Goal: Task Accomplishment & Management: Manage account settings

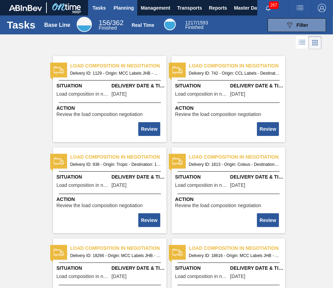
click at [120, 13] on button "Planning" at bounding box center [123, 7] width 27 height 15
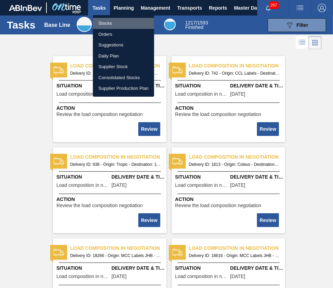
click at [131, 21] on li "Stocks" at bounding box center [123, 23] width 61 height 11
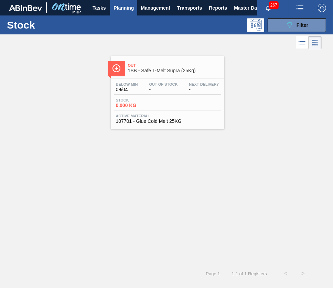
drag, startPoint x: 187, startPoint y: 68, endPoint x: 243, endPoint y: 53, distance: 58.0
click at [243, 53] on div "Out 1SB - Safe T-Melt Supra (25Kg) Below Min 09/04 Out Of Stock - Next Delivery…" at bounding box center [166, 90] width 333 height 78
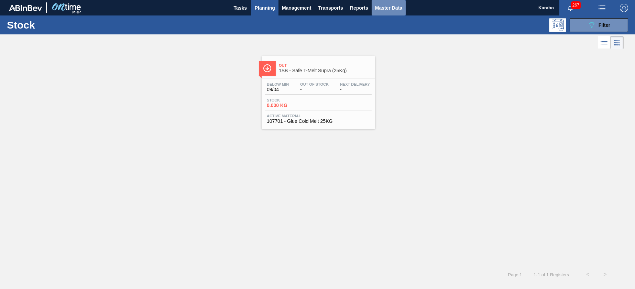
click at [332, 4] on span "Master Data" at bounding box center [388, 8] width 27 height 8
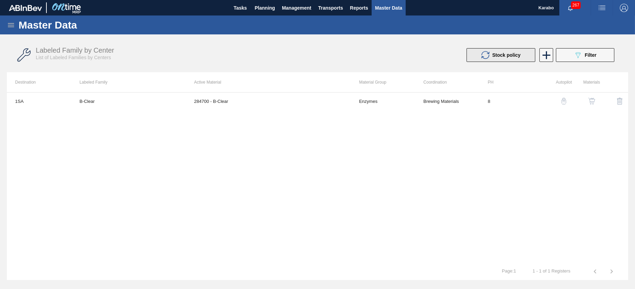
click at [332, 57] on span "Stock policy" at bounding box center [506, 55] width 28 height 6
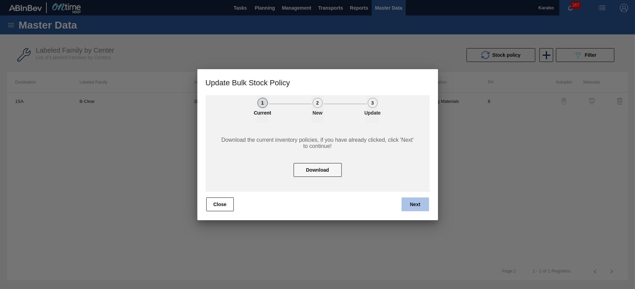
click at [332, 202] on button "Next" at bounding box center [416, 204] width 28 height 14
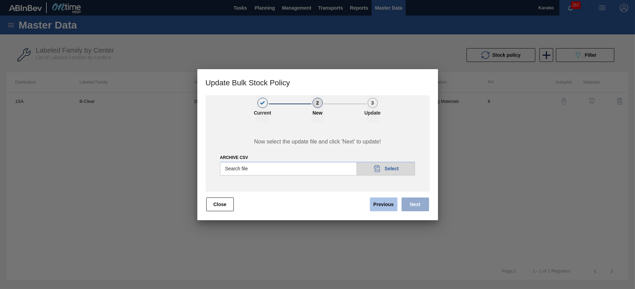
click at [332, 205] on button "Previous" at bounding box center [384, 204] width 28 height 14
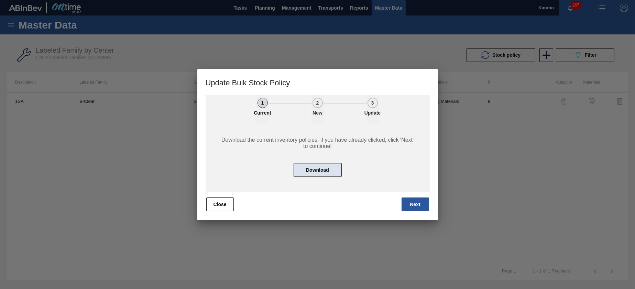
click at [327, 171] on button "Download" at bounding box center [318, 170] width 48 height 14
click at [267, 48] on div at bounding box center [317, 144] width 635 height 289
click at [226, 198] on button "Close" at bounding box center [220, 204] width 28 height 14
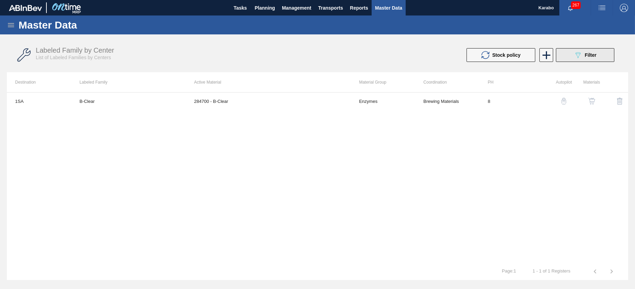
click at [332, 57] on span "Filter" at bounding box center [591, 55] width 12 height 6
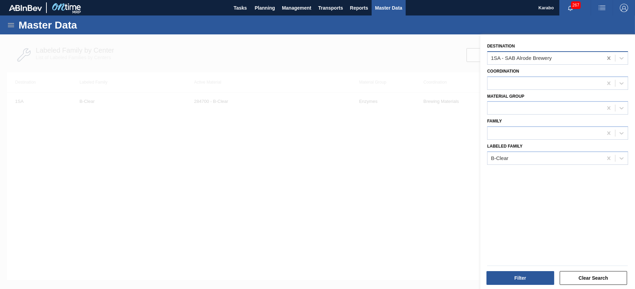
click at [332, 56] on icon at bounding box center [608, 57] width 3 height 3
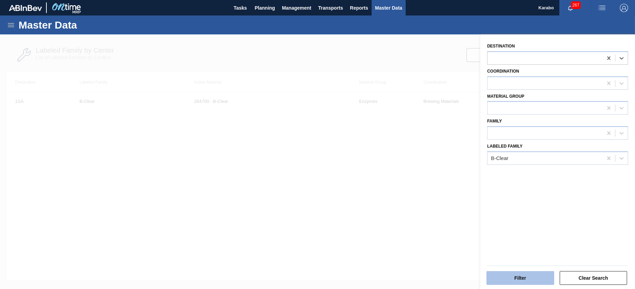
click at [332, 276] on button "Filter" at bounding box center [520, 278] width 68 height 14
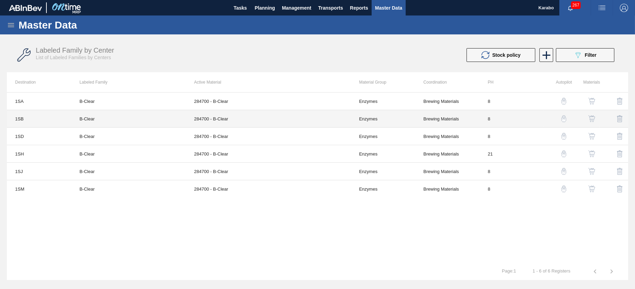
click at [332, 115] on td "Enzymes" at bounding box center [383, 119] width 64 height 18
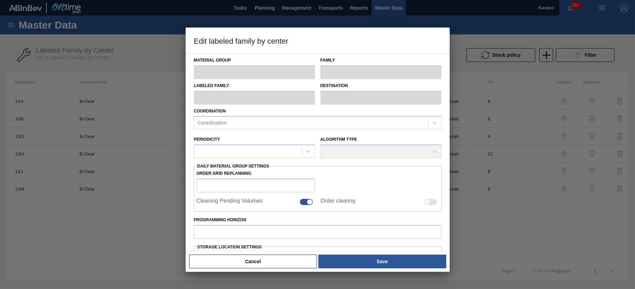
type input "Enzymes"
type input "B-Clear"
type input "1SB - SAB Chamdor Brewery"
type input "8"
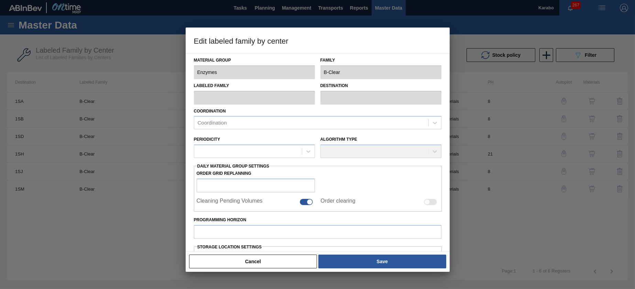
type input "1,000"
type input "65,000"
type input "100"
type input "65,000.000"
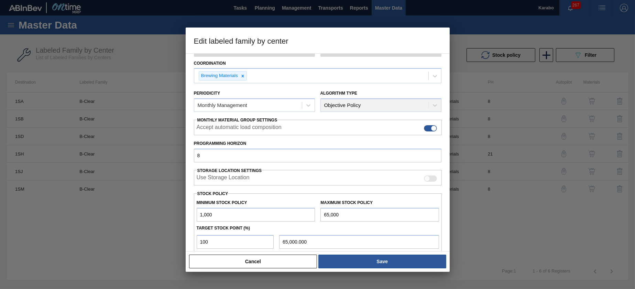
scroll to position [103, 0]
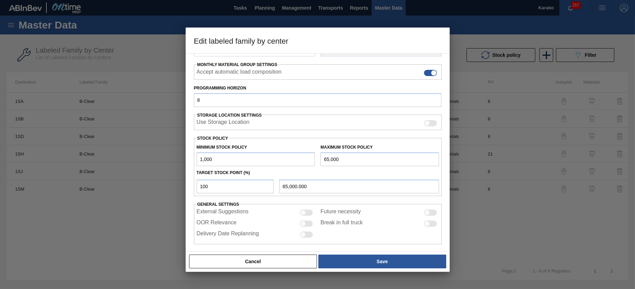
click at [327, 161] on input "65,000" at bounding box center [379, 159] width 119 height 14
type input "5,000"
type input "5,000.000"
type input "5,000"
drag, startPoint x: 202, startPoint y: 184, endPoint x: 192, endPoint y: 185, distance: 10.3
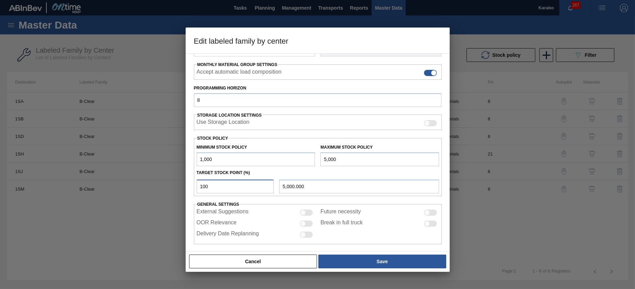
click at [192, 185] on div "Material Group Enzymes Family B-Clear Labeled Family B-Clear Destination 1SB - …" at bounding box center [318, 152] width 264 height 198
type input "0"
type input "1,000.000"
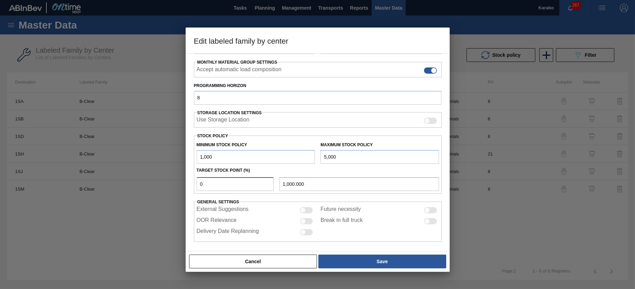
scroll to position [107, 0]
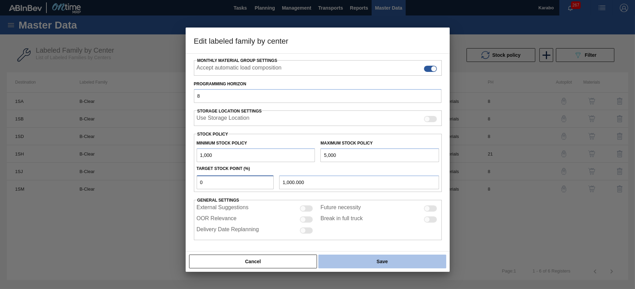
type input "0"
click at [332, 261] on button "Save" at bounding box center [382, 261] width 128 height 14
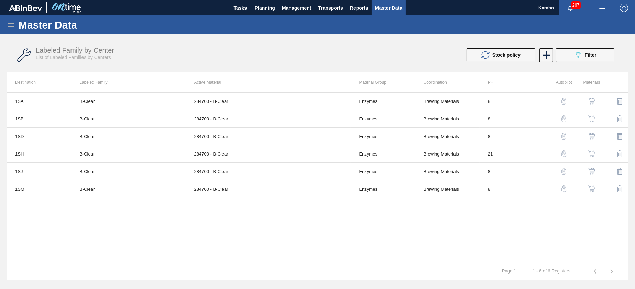
click at [332, 100] on img "button" at bounding box center [591, 101] width 7 height 7
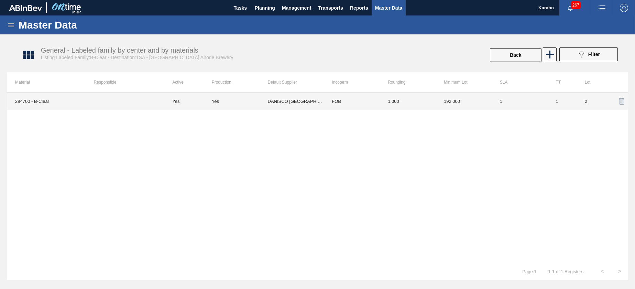
click at [332, 100] on td "192.000" at bounding box center [464, 100] width 56 height 17
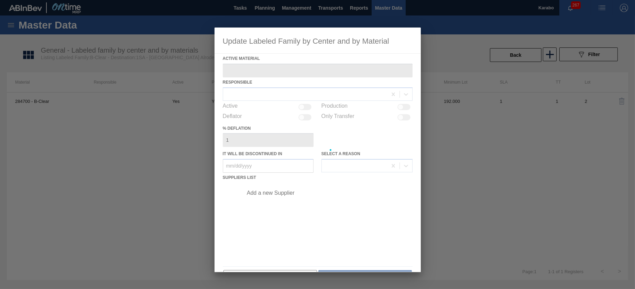
type Material "284700 - B-Clear"
checkbox input "true"
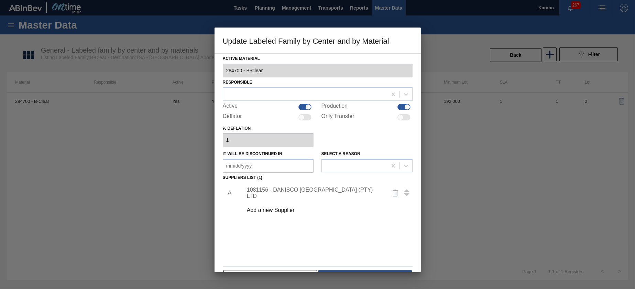
click at [300, 195] on div "1081156 - DANISCO [GEOGRAPHIC_DATA] (PTY) LTD" at bounding box center [314, 193] width 135 height 12
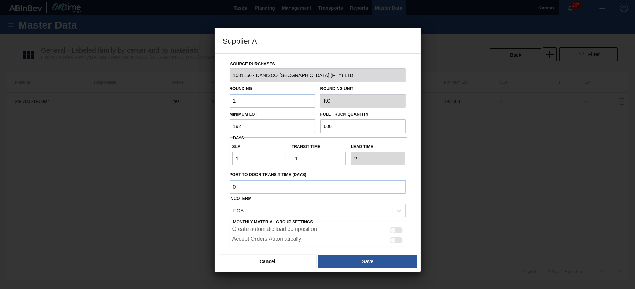
drag, startPoint x: 247, startPoint y: 129, endPoint x: 199, endPoint y: 131, distance: 47.8
click at [199, 131] on div "Supplier A Source Purchases 1081156 - DANISCO [GEOGRAPHIC_DATA] (PTY) LTD Round…" at bounding box center [317, 144] width 635 height 289
type input "1,000"
drag, startPoint x: 344, startPoint y: 126, endPoint x: 299, endPoint y: 130, distance: 45.2
click at [299, 130] on div "Minimum Lot 1,000 Full Truck Quantity 600" at bounding box center [318, 120] width 182 height 25
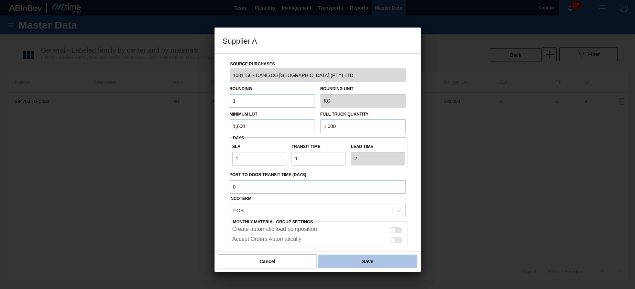
type input "1,000"
click at [332, 260] on button "Save" at bounding box center [367, 261] width 99 height 14
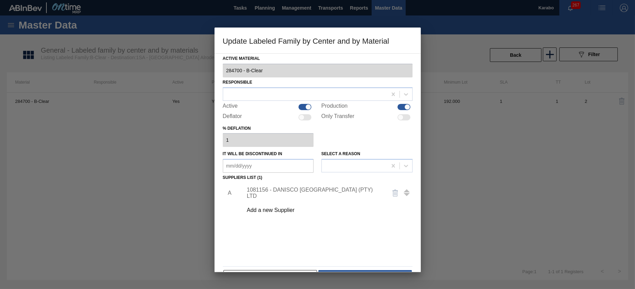
scroll to position [21, 0]
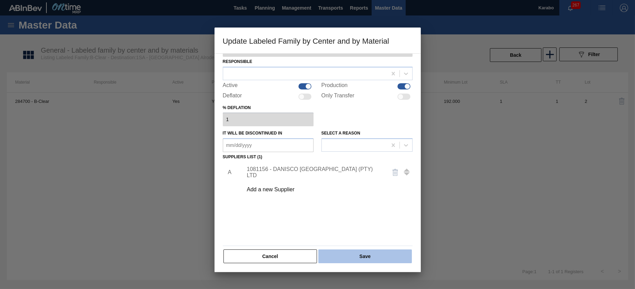
click at [332, 255] on button "Save" at bounding box center [364, 256] width 93 height 14
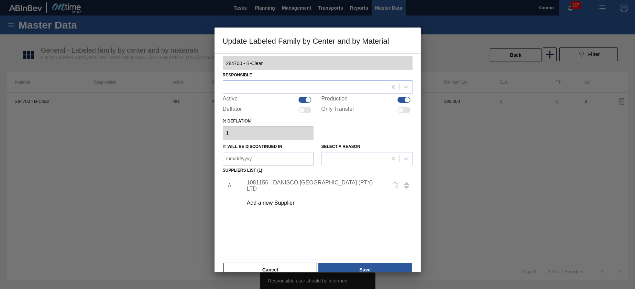
scroll to position [0, 0]
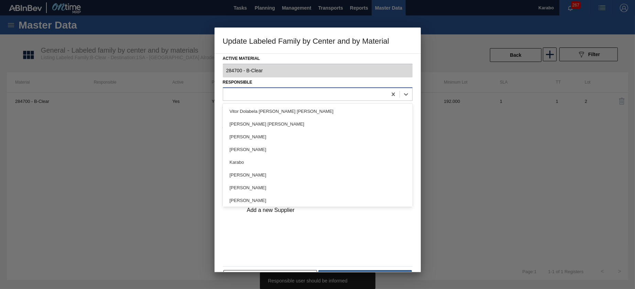
click at [296, 89] on div at bounding box center [305, 94] width 164 height 10
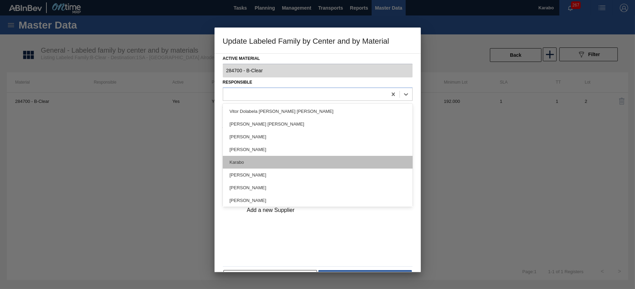
click at [280, 157] on div "Karabo" at bounding box center [318, 162] width 190 height 13
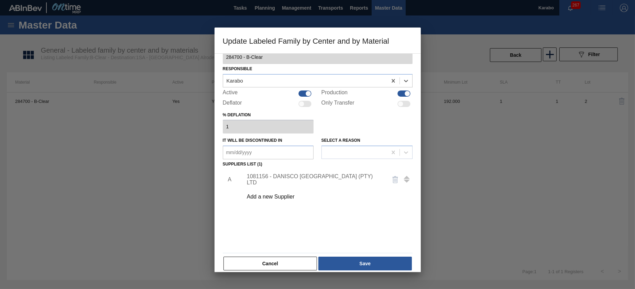
scroll to position [21, 0]
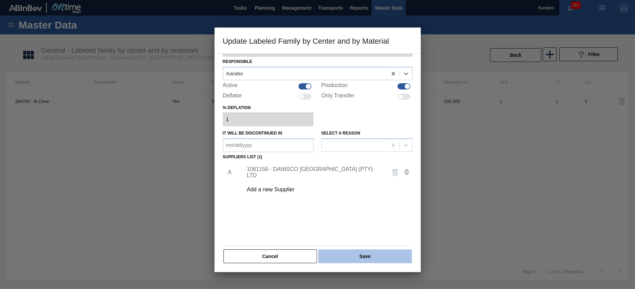
click at [332, 253] on button "Save" at bounding box center [364, 256] width 93 height 14
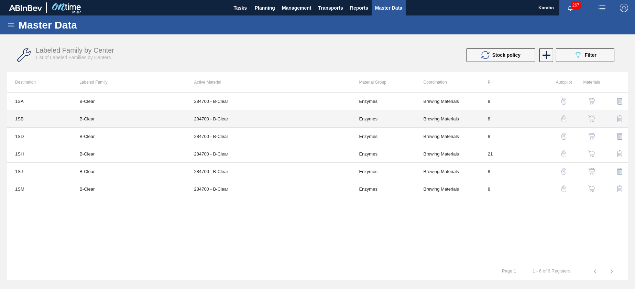
click at [332, 113] on td "Enzymes" at bounding box center [383, 119] width 64 height 18
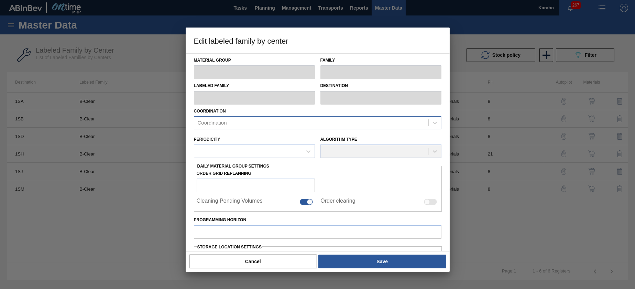
type input "Enzymes"
type input "B-Clear"
type input "1SB - SAB Chamdor Brewery"
type input "8"
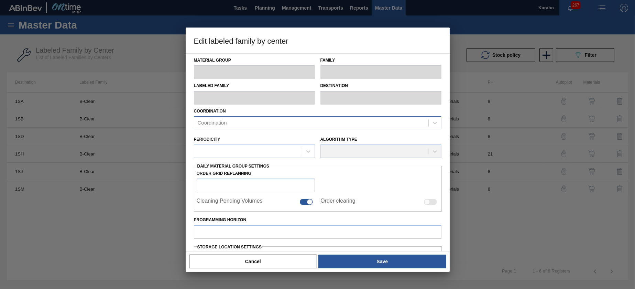
type input "1,000"
type input "5,000"
type input "0"
type input "1,000.000"
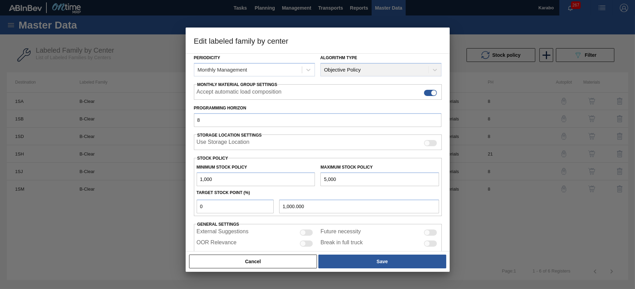
scroll to position [107, 0]
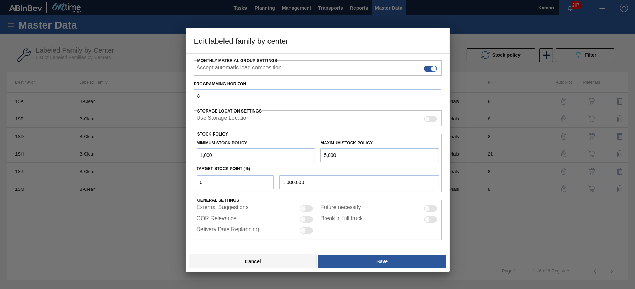
click at [279, 258] on button "Cancel" at bounding box center [253, 261] width 128 height 14
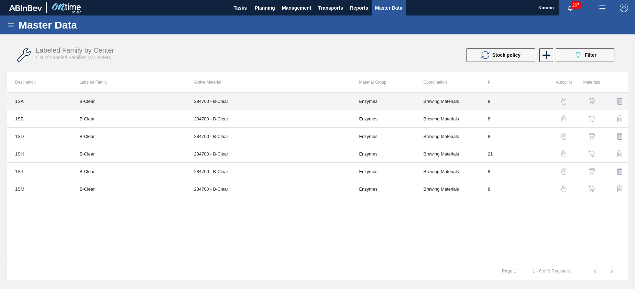
click at [312, 100] on td "284700 - B-Clear" at bounding box center [268, 101] width 165 height 18
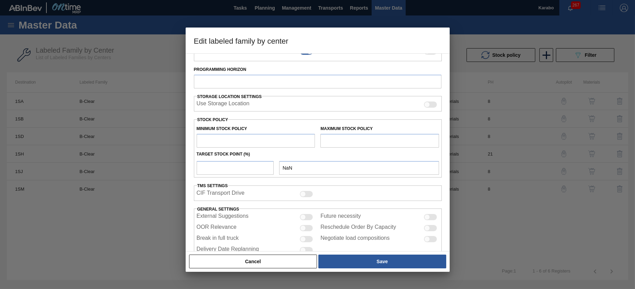
type input "Enzymes"
type input "B-Clear"
type input "1SA - SAB Alrode Brewery"
type input "8"
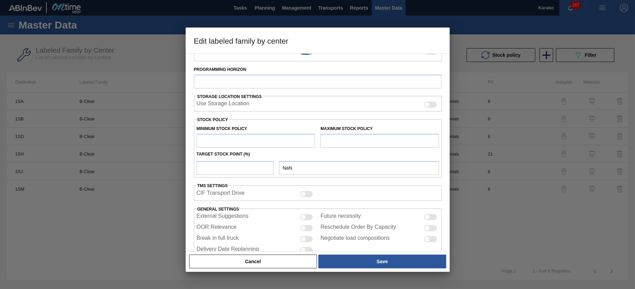
type input "0"
type input "65,000"
type input "0"
type input "0.000"
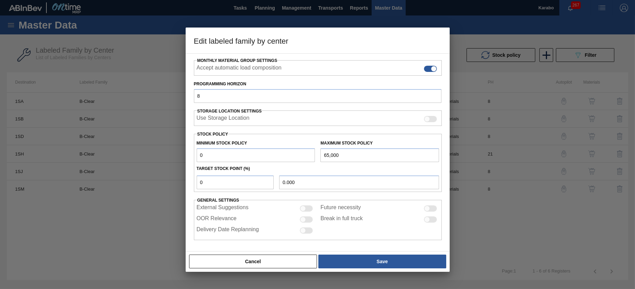
drag, startPoint x: 326, startPoint y: 155, endPoint x: 316, endPoint y: 155, distance: 10.0
click at [316, 155] on div "Minimum Stock Policy 0 Maximum Stock Policy 65,000" at bounding box center [318, 148] width 248 height 25
drag, startPoint x: 339, startPoint y: 157, endPoint x: 316, endPoint y: 169, distance: 26.1
click at [307, 159] on div "Minimum Stock Policy 0 Maximum Stock Policy 5,000" at bounding box center [318, 148] width 248 height 25
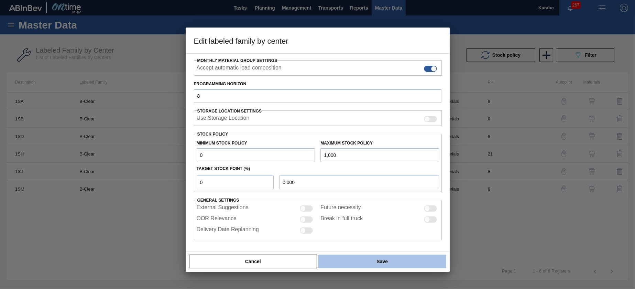
type input "1,000"
click at [332, 264] on button "Save" at bounding box center [382, 261] width 128 height 14
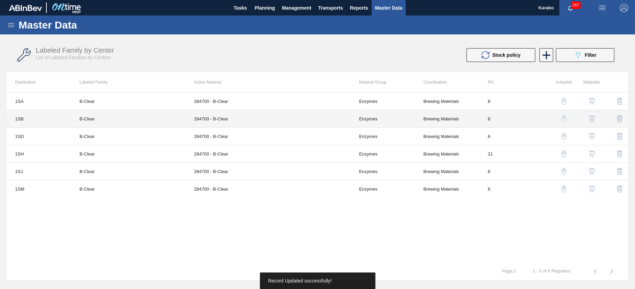
click at [296, 116] on td "284700 - B-Clear" at bounding box center [268, 119] width 165 height 18
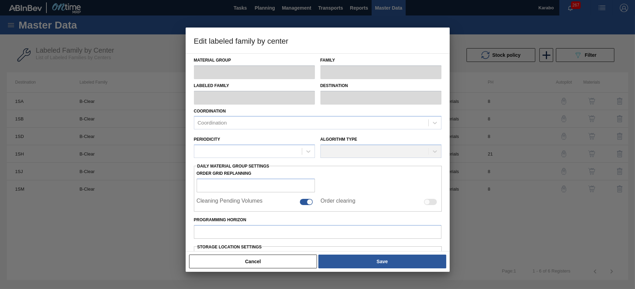
type input "Enzymes"
type input "B-Clear"
type input "1SB - SAB Chamdor Brewery"
type input "8"
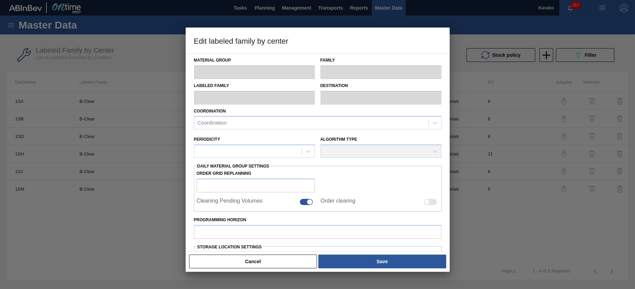
type input "1,000"
type input "5,000"
type input "0"
type input "1,000.000"
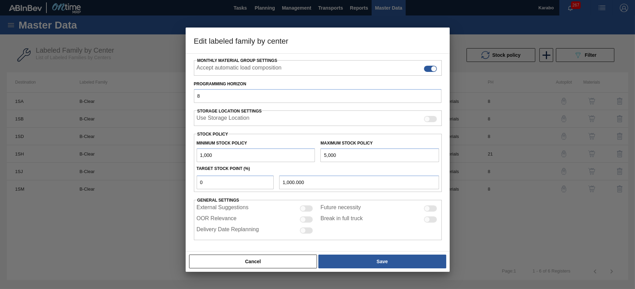
drag, startPoint x: 345, startPoint y: 156, endPoint x: 306, endPoint y: 159, distance: 39.6
click at [306, 159] on div "Minimum Stock Policy 1,000 Maximum Stock Policy 5,000" at bounding box center [318, 148] width 248 height 25
type input "1,000"
drag, startPoint x: 239, startPoint y: 153, endPoint x: 184, endPoint y: 156, distance: 54.4
click at [186, 156] on div "Material Group Enzymes Family B-Clear Labeled Family B-Clear Destination 1SB - …" at bounding box center [318, 152] width 264 height 198
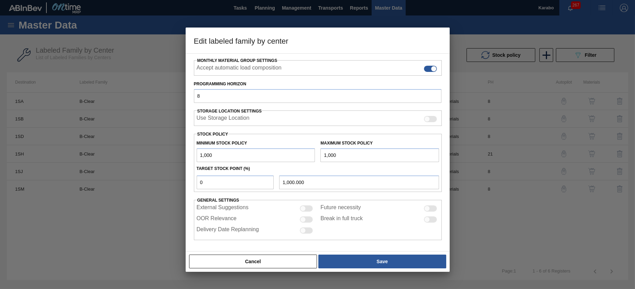
type input "0"
type input "0.000"
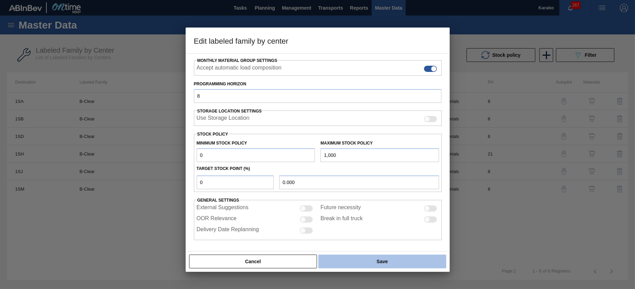
type input "0"
click at [332, 262] on button "Save" at bounding box center [382, 261] width 128 height 14
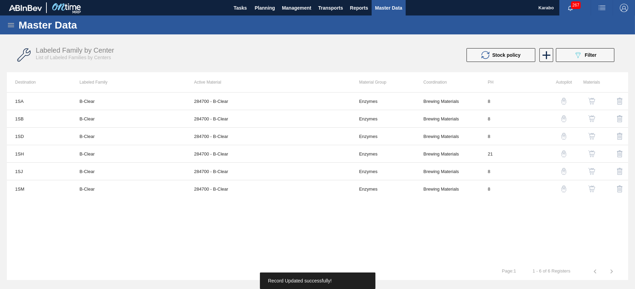
click at [332, 101] on img "button" at bounding box center [591, 101] width 7 height 7
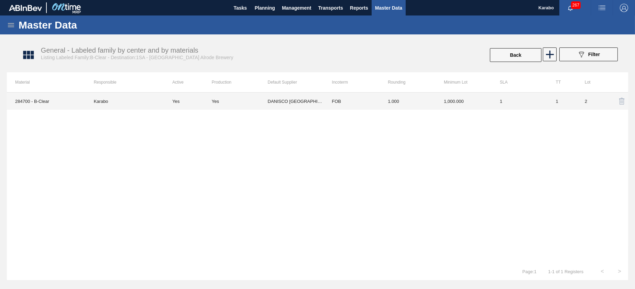
click at [332, 103] on td "1" at bounding box center [520, 100] width 56 height 17
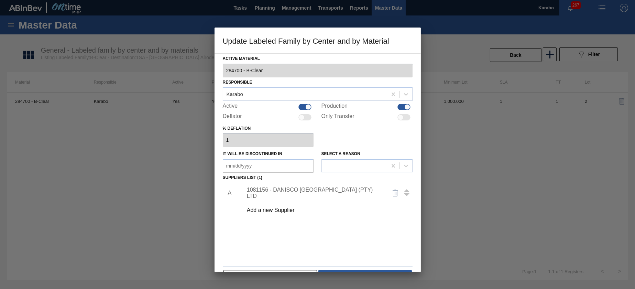
click at [328, 191] on div "1081156 - DANISCO [GEOGRAPHIC_DATA] (PTY) LTD" at bounding box center [314, 193] width 135 height 12
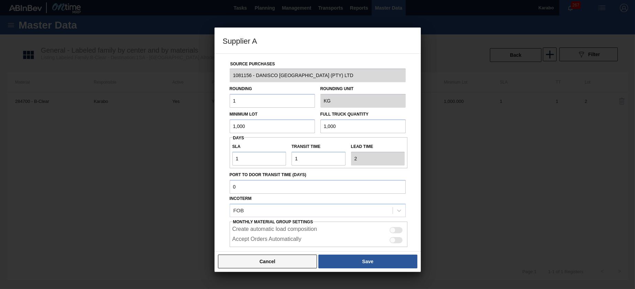
click at [285, 257] on button "Cancel" at bounding box center [267, 261] width 99 height 14
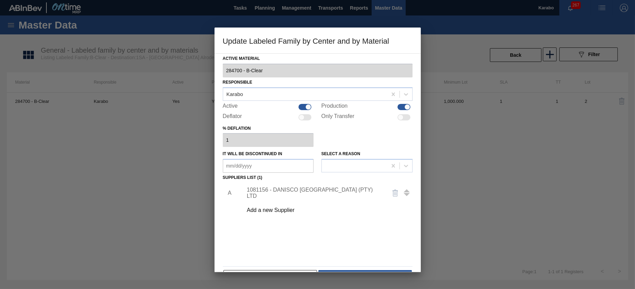
scroll to position [21, 0]
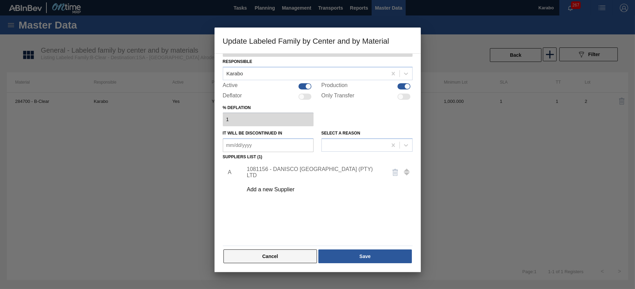
click at [299, 253] on button "Cancel" at bounding box center [270, 256] width 94 height 14
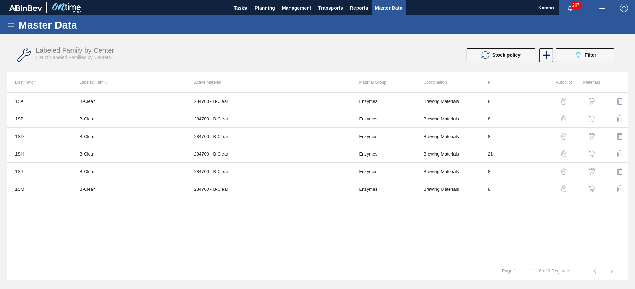
click at [332, 120] on img "button" at bounding box center [591, 118] width 7 height 7
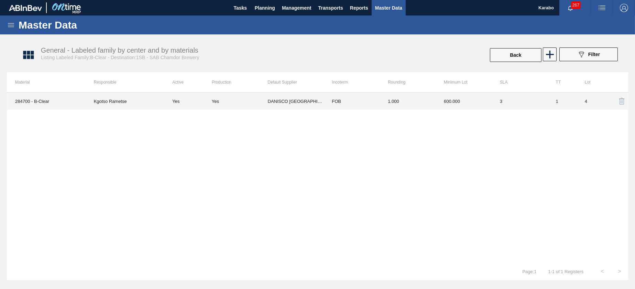
click at [332, 104] on td "3" at bounding box center [520, 100] width 56 height 17
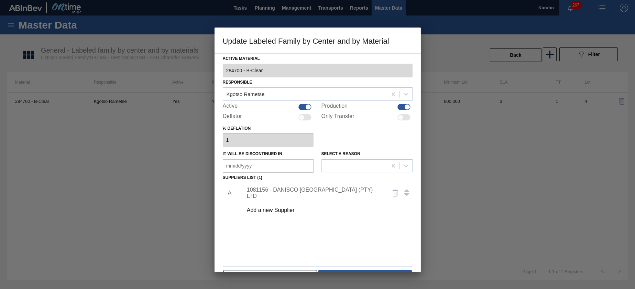
click at [300, 196] on div "1081156 - DANISCO [GEOGRAPHIC_DATA] (PTY) LTD" at bounding box center [314, 193] width 135 height 12
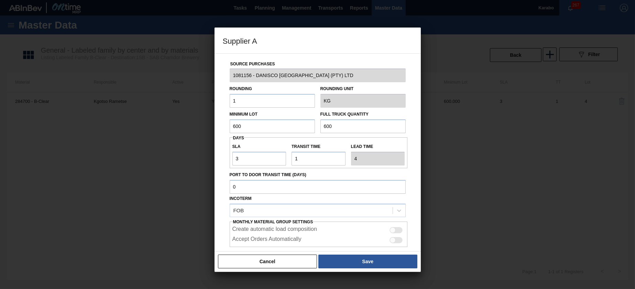
drag, startPoint x: 339, startPoint y: 124, endPoint x: 310, endPoint y: 125, distance: 28.9
click at [310, 125] on div "Minimum Lot 600 Full Truck Quantity 600" at bounding box center [318, 120] width 182 height 25
type input "1,000"
drag, startPoint x: 259, startPoint y: 132, endPoint x: 206, endPoint y: 136, distance: 53.1
click at [206, 136] on div "Supplier A Source Purchases 1081156 - DANISCO [GEOGRAPHIC_DATA] (PTY) LTD Round…" at bounding box center [317, 144] width 635 height 289
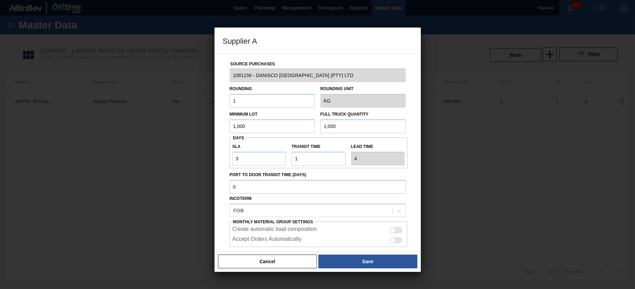
type input "1,000"
click at [332, 170] on label "Port to Door Transit Time (days)" at bounding box center [318, 175] width 176 height 10
click at [332, 180] on input "Port to Door Transit Time (days)" at bounding box center [318, 187] width 176 height 14
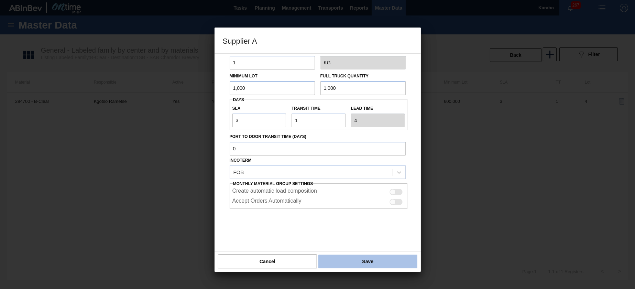
click at [332, 258] on button "Save" at bounding box center [367, 261] width 99 height 14
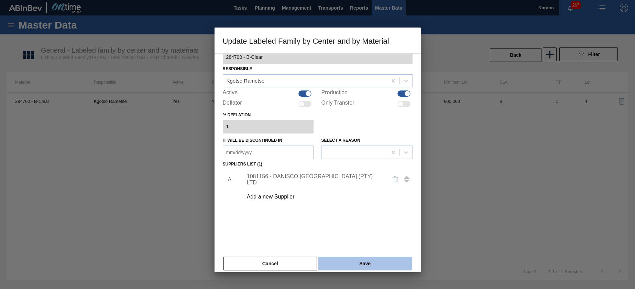
scroll to position [21, 0]
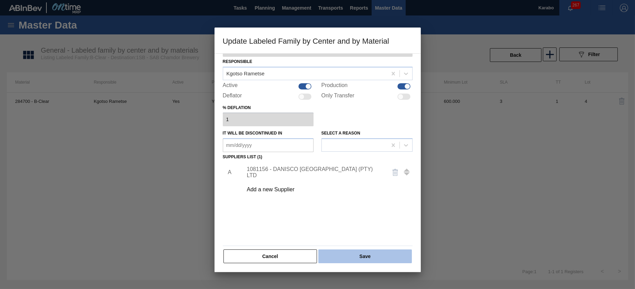
click at [332, 253] on button "Save" at bounding box center [364, 256] width 93 height 14
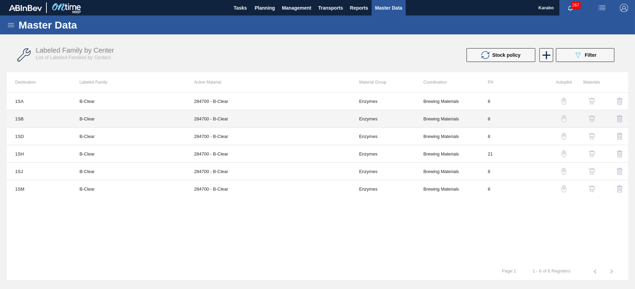
click at [248, 120] on td "284700 - B-Clear" at bounding box center [268, 119] width 165 height 18
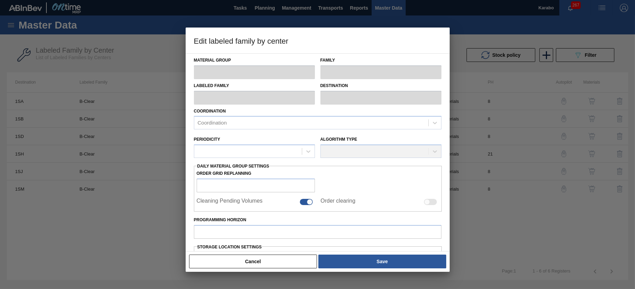
type input "Enzymes"
type input "B-Clear"
type input "1SB - SAB Chamdor Brewery"
type input "8"
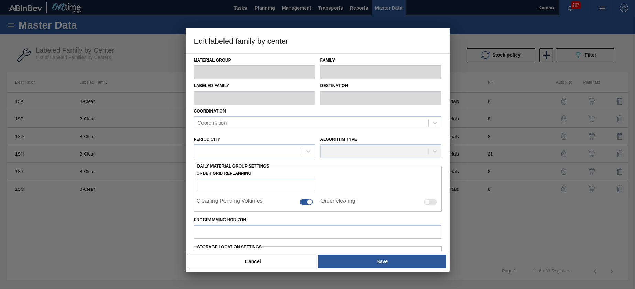
type input "0"
type input "1,000"
type input "0"
type input "0.000"
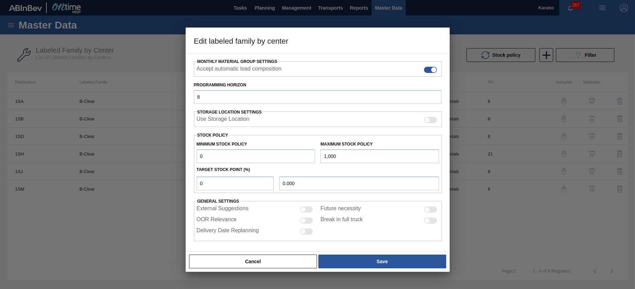
scroll to position [107, 0]
click at [284, 264] on button "Cancel" at bounding box center [253, 261] width 128 height 14
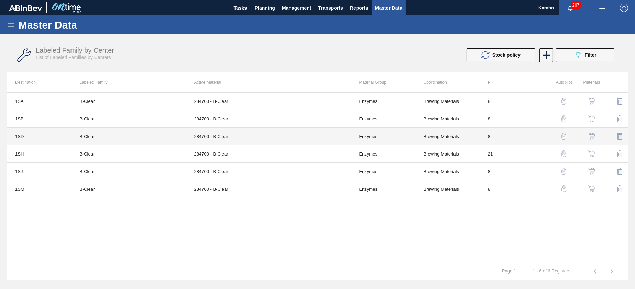
click at [233, 131] on td "284700 - B-Clear" at bounding box center [268, 137] width 165 height 18
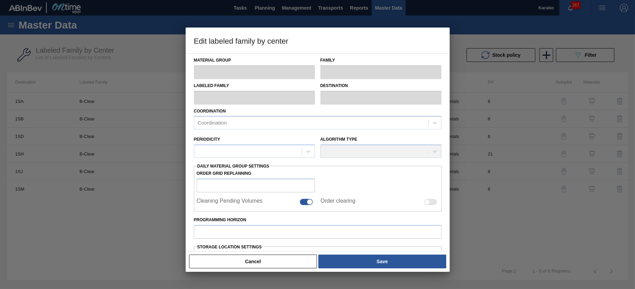
type input "Enzymes"
type input "B-Clear"
type input "1SD - SAB [PERSON_NAME]"
type input "8"
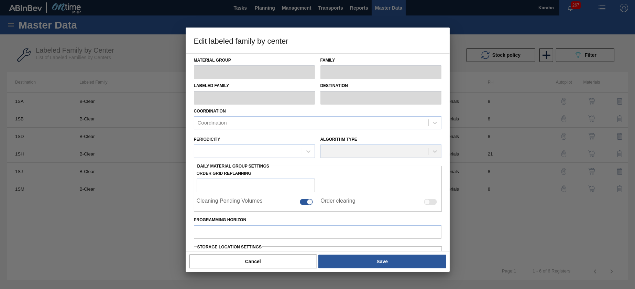
type input "0"
type input "65,000"
type input "100"
type input "65,000.000"
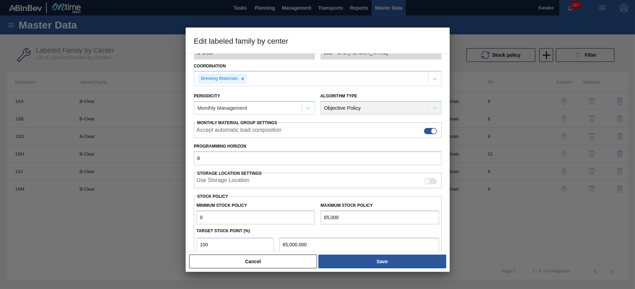
scroll to position [103, 0]
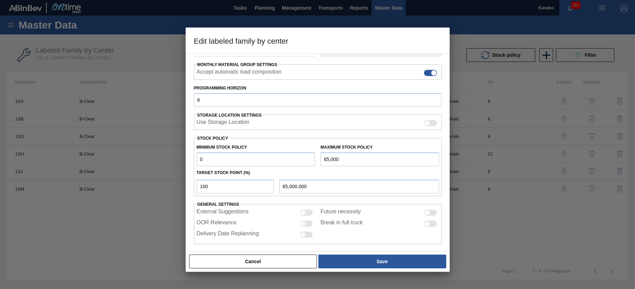
drag, startPoint x: 341, startPoint y: 158, endPoint x: 293, endPoint y: 159, distance: 48.5
click at [293, 159] on div "Minimum Stock Policy 0 Maximum Stock Policy 65,000" at bounding box center [318, 153] width 248 height 25
type input "1"
type input "1.000"
type input "10"
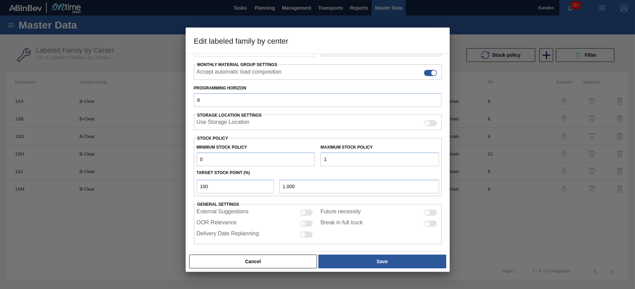
type input "10.000"
type input "100"
type input "100.000"
type input "1,000"
type input "1,000.000"
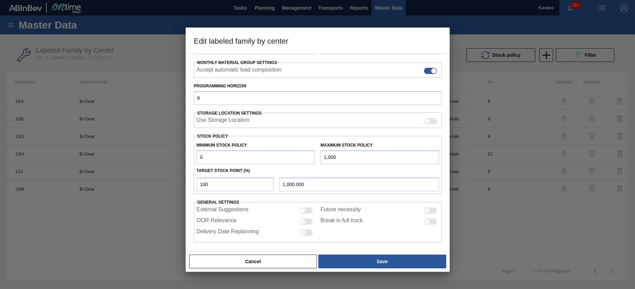
scroll to position [107, 0]
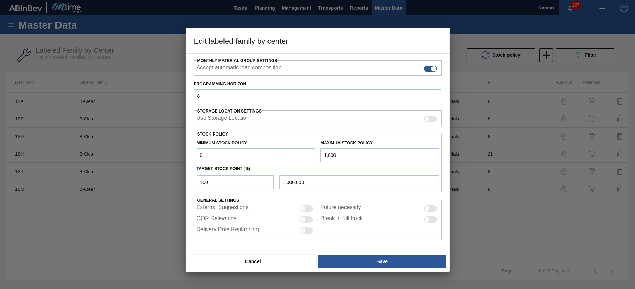
type input "1,000"
drag, startPoint x: 209, startPoint y: 184, endPoint x: 183, endPoint y: 185, distance: 25.8
click at [184, 185] on div "Edit labeled family by center Material Group Enzymes Family B-Clear Labeled Fam…" at bounding box center [317, 144] width 635 height 289
type input "0"
type input "0.000"
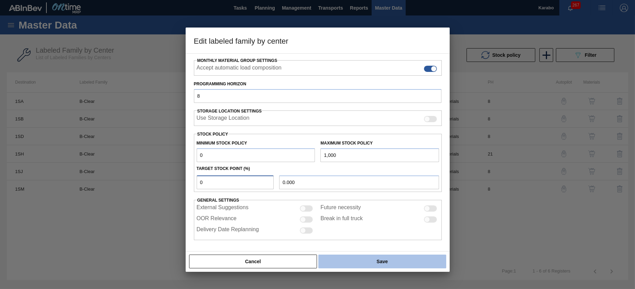
type input "0"
click at [332, 260] on button "Save" at bounding box center [382, 261] width 128 height 14
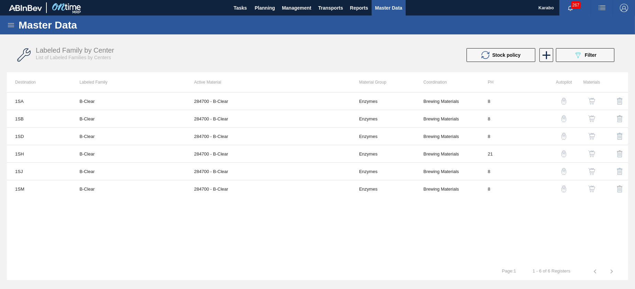
click at [332, 136] on img "button" at bounding box center [591, 136] width 7 height 7
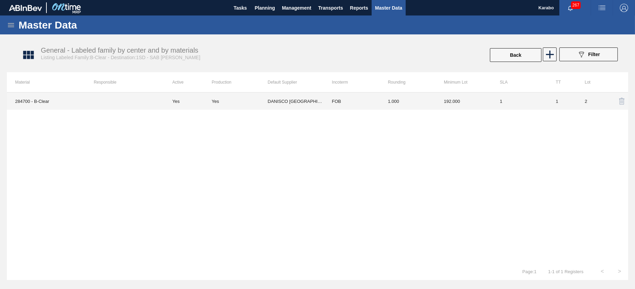
click at [332, 97] on td "1" at bounding box center [520, 100] width 56 height 17
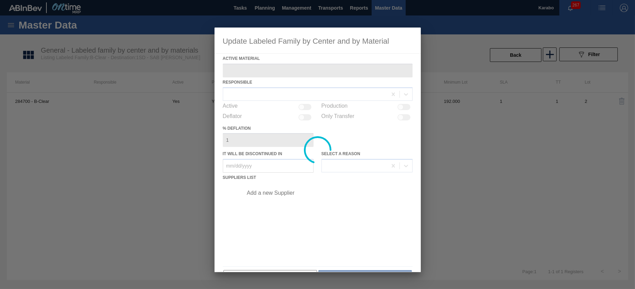
type Material "284700 - B-Clear"
checkbox input "true"
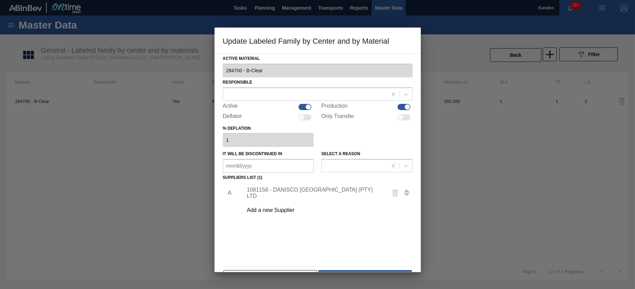
click at [314, 193] on div "1081156 - DANISCO [GEOGRAPHIC_DATA] (PTY) LTD" at bounding box center [314, 193] width 135 height 12
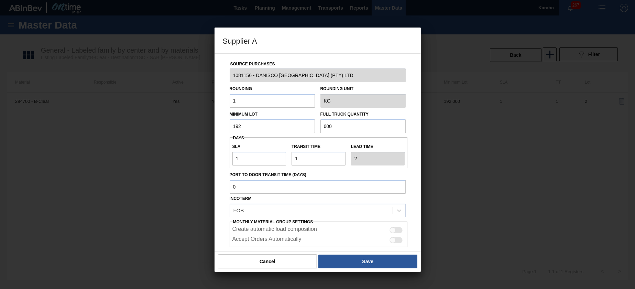
drag, startPoint x: 336, startPoint y: 124, endPoint x: 304, endPoint y: 124, distance: 32.3
click at [304, 124] on div "Minimum Lot 192 Full Truck Quantity 600" at bounding box center [318, 120] width 182 height 25
type input "1,000"
drag, startPoint x: 258, startPoint y: 128, endPoint x: 212, endPoint y: 124, distance: 45.9
click at [213, 126] on div "Supplier A Source Purchases 1081156 - DANISCO [GEOGRAPHIC_DATA] (PTY) LTD Round…" at bounding box center [317, 144] width 635 height 289
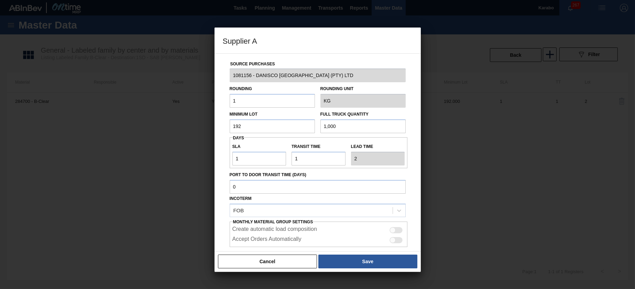
type input "0"
type input "1,000"
click at [332, 262] on button "Save" at bounding box center [367, 261] width 99 height 14
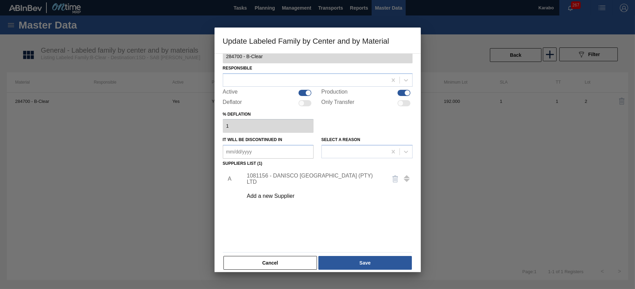
scroll to position [21, 0]
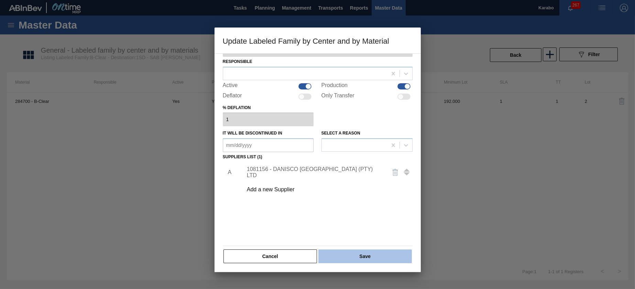
click at [332, 250] on button "Save" at bounding box center [364, 256] width 93 height 14
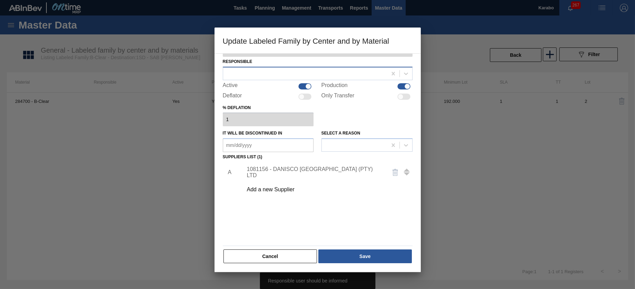
click at [277, 73] on div at bounding box center [305, 73] width 164 height 10
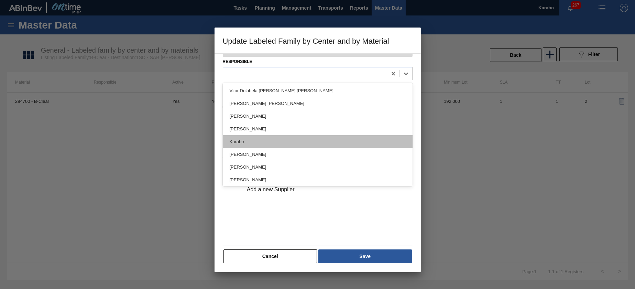
click at [279, 136] on div "Karabo" at bounding box center [318, 141] width 190 height 13
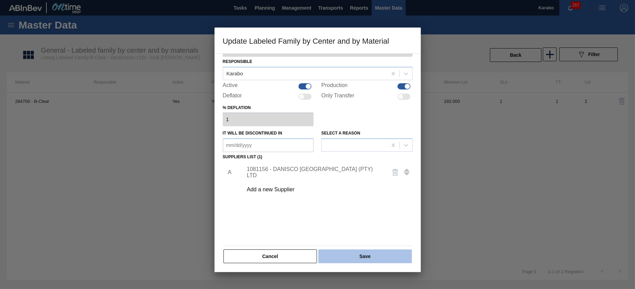
click at [332, 255] on button "Save" at bounding box center [364, 256] width 93 height 14
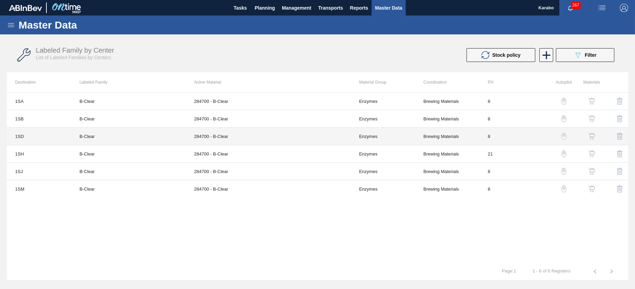
click at [332, 132] on td "284700 - B-Clear" at bounding box center [268, 137] width 165 height 18
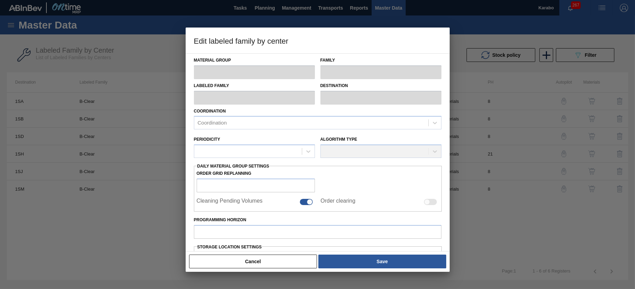
type input "Enzymes"
type input "B-Clear"
type input "1SD - SAB [PERSON_NAME]"
type input "8"
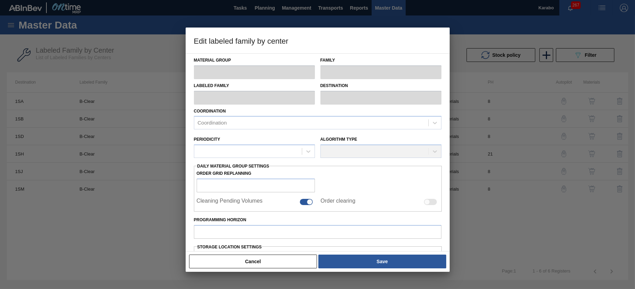
type input "0"
type input "1,000"
type input "0"
type input "0.000"
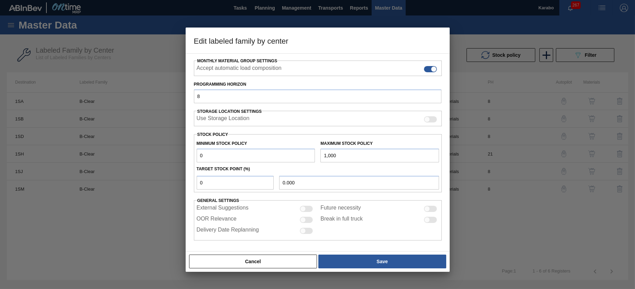
scroll to position [107, 0]
click at [266, 254] on button "Cancel" at bounding box center [253, 261] width 128 height 14
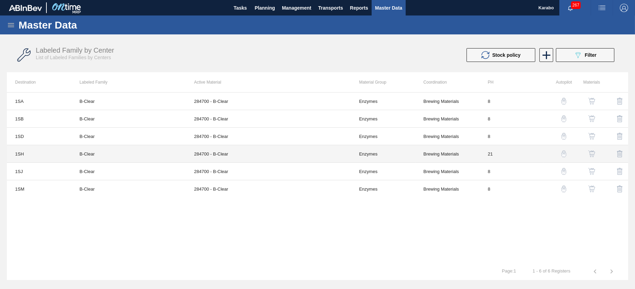
click at [254, 156] on td "284700 - B-Clear" at bounding box center [268, 154] width 165 height 18
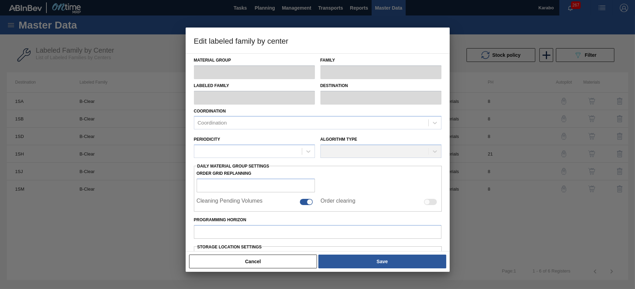
type input "Enzymes"
type input "B-Clear"
type input "1SH - SAB Prospecton Brewery"
type input "21"
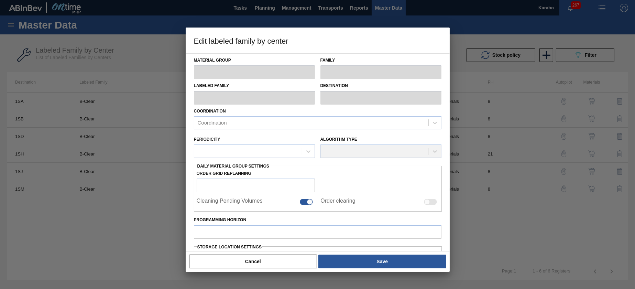
type input "10,000"
type input "65,000"
type input "100"
type input "65,000.000"
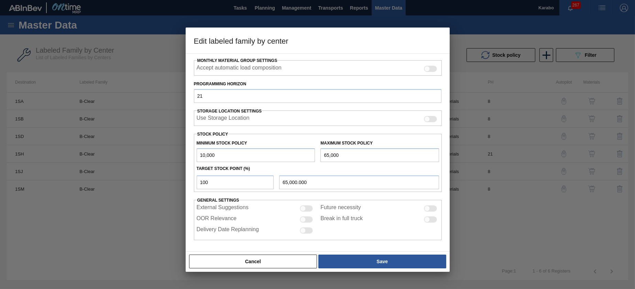
drag, startPoint x: 223, startPoint y: 147, endPoint x: 162, endPoint y: 151, distance: 61.6
click at [162, 151] on div "Edit labeled family by center Material Group Enzymes Family B-Clear Labeled Fam…" at bounding box center [317, 144] width 635 height 289
type input "1"
type input "0"
drag, startPoint x: 350, startPoint y: 155, endPoint x: 285, endPoint y: 162, distance: 65.4
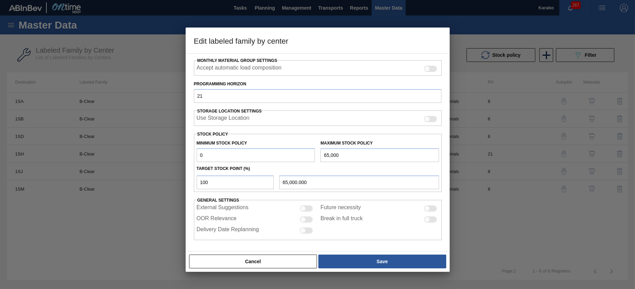
click at [285, 163] on div "Minimum Stock Policy 0 Maximum Stock Policy 65,000 Target Stock Point (%) 100 6…" at bounding box center [318, 163] width 248 height 58
type input "1"
type input "1.000"
type input "10"
type input "10.000"
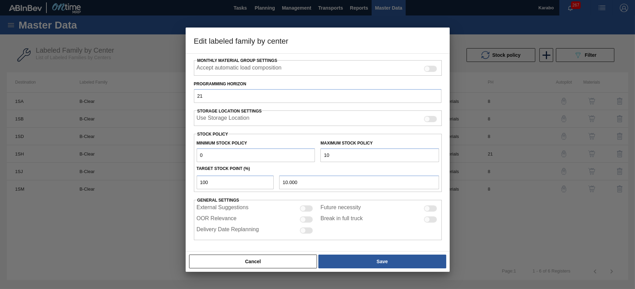
type input "100"
type input "100.000"
type input "1,000"
type input "1,000.000"
type input "1,000"
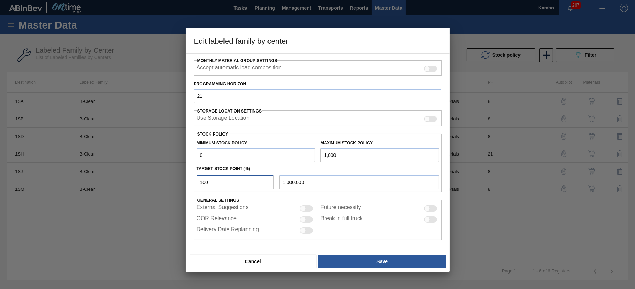
drag, startPoint x: 221, startPoint y: 175, endPoint x: 153, endPoint y: 176, distance: 67.7
click at [154, 177] on div "Edit labeled family by center Material Group Enzymes Family B-Clear Labeled Fam…" at bounding box center [317, 144] width 635 height 289
type input "0"
type input "0.000"
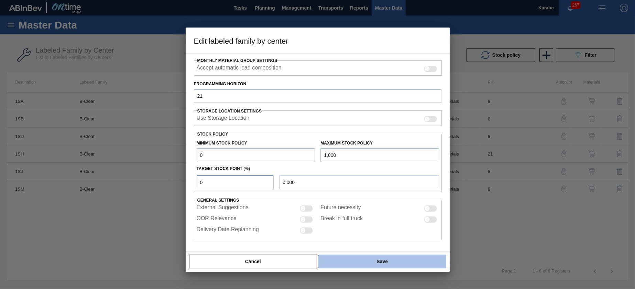
type input "0"
click at [332, 257] on button "Save" at bounding box center [382, 261] width 128 height 14
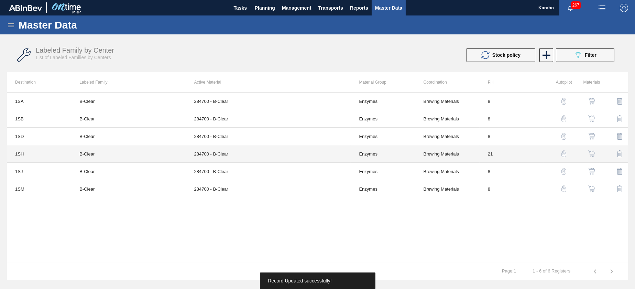
click at [332, 153] on td "21" at bounding box center [512, 154] width 64 height 18
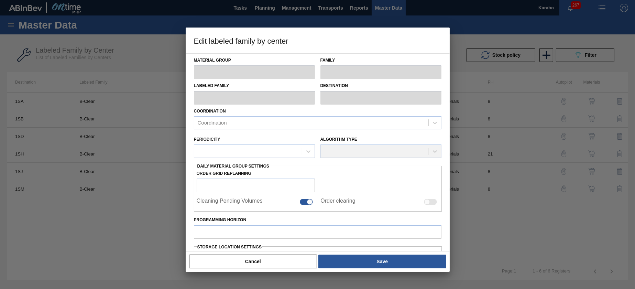
type input "Enzymes"
type input "B-Clear"
type input "1SH - SAB Prospecton Brewery"
type input "21"
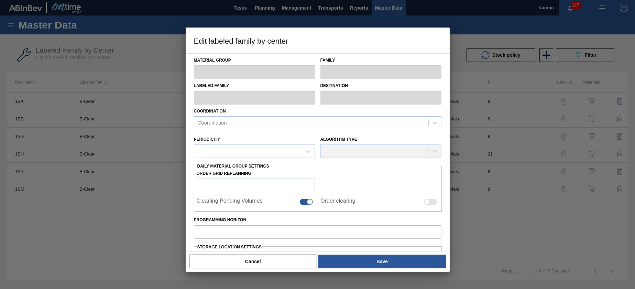
type input "0"
type input "1,000"
type input "0"
type input "0.000"
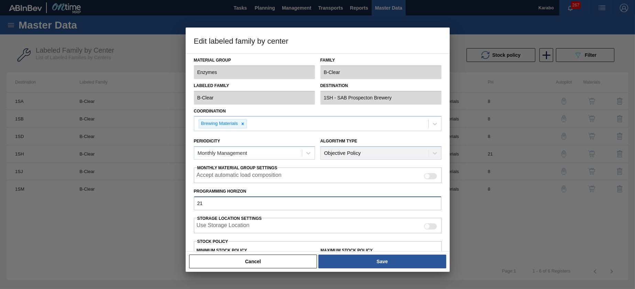
drag, startPoint x: 218, startPoint y: 197, endPoint x: 165, endPoint y: 211, distance: 54.9
click at [165, 211] on div "Edit labeled family by center Material Group Enzymes Family B-Clear Labeled Fam…" at bounding box center [317, 144] width 635 height 289
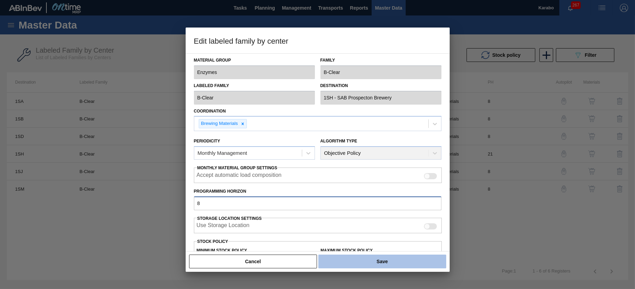
type input "8"
click at [332, 262] on button "Save" at bounding box center [382, 261] width 128 height 14
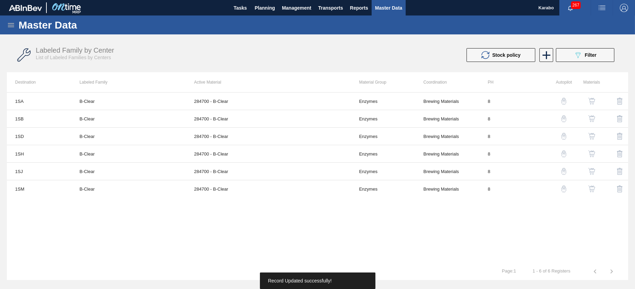
click at [332, 155] on img "button" at bounding box center [591, 153] width 7 height 7
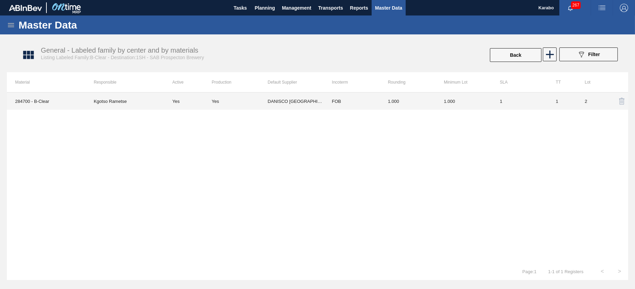
click at [332, 103] on td "1.000" at bounding box center [408, 100] width 56 height 17
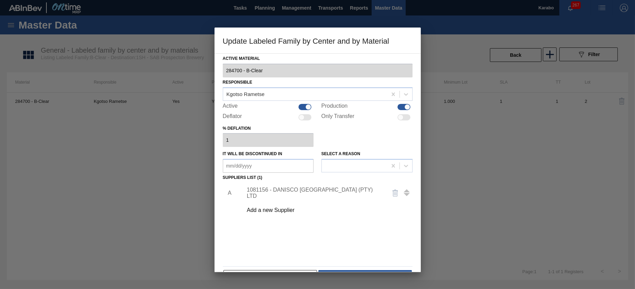
click at [318, 194] on div "1081156 - DANISCO [GEOGRAPHIC_DATA] (PTY) LTD" at bounding box center [314, 193] width 135 height 12
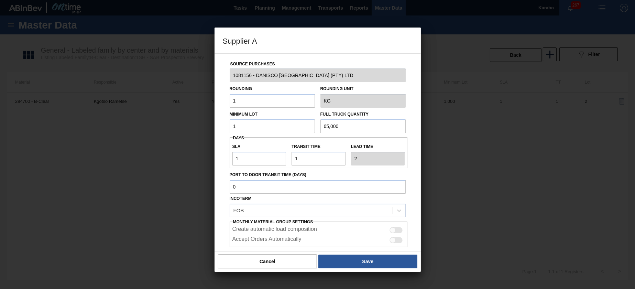
drag, startPoint x: 341, startPoint y: 127, endPoint x: 289, endPoint y: 126, distance: 51.9
click at [289, 126] on div "Minimum Lot 1 Full Truck Quantity 65,000" at bounding box center [318, 120] width 182 height 25
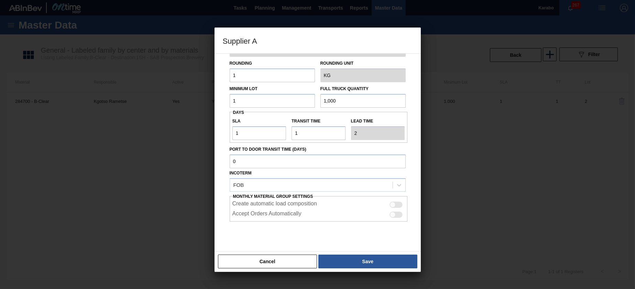
scroll to position [38, 0]
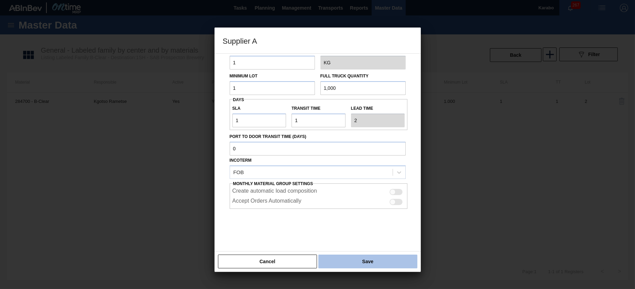
type input "1,000"
click at [332, 258] on button "Save" at bounding box center [367, 261] width 99 height 14
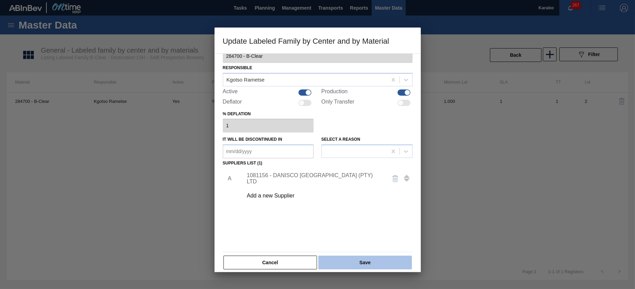
scroll to position [21, 0]
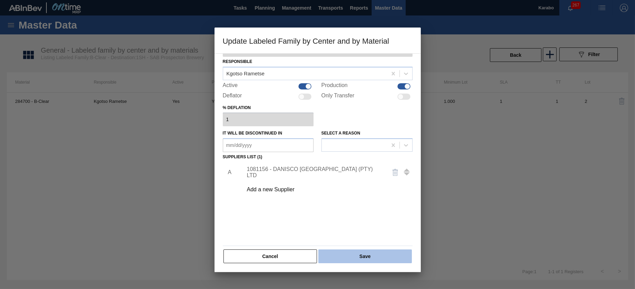
click at [332, 254] on button "Save" at bounding box center [364, 256] width 93 height 14
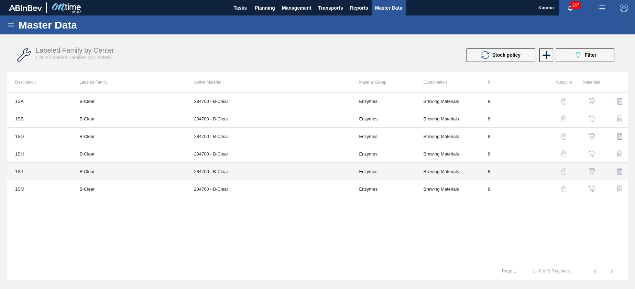
click at [332, 167] on td "Enzymes" at bounding box center [383, 172] width 64 height 18
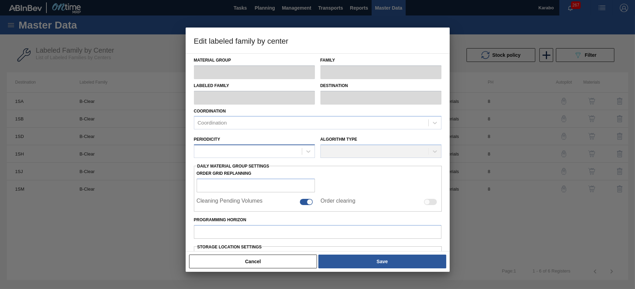
type input "Enzymes"
type input "B-Clear"
type input "1SJ - SAB Newlands Brewery"
type input "8"
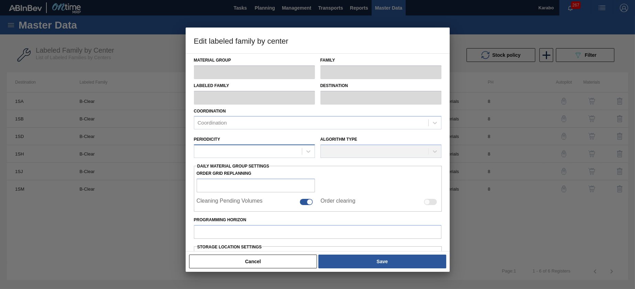
type input "2,000"
type input "65,000"
type input "100"
type input "65,000.000"
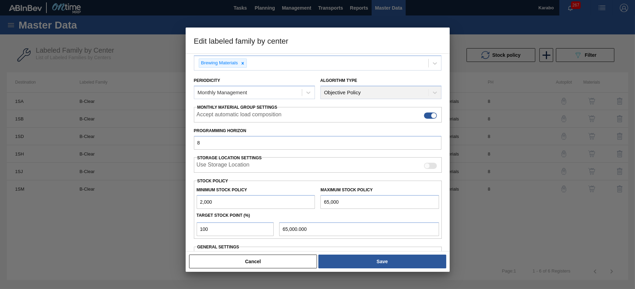
scroll to position [107, 0]
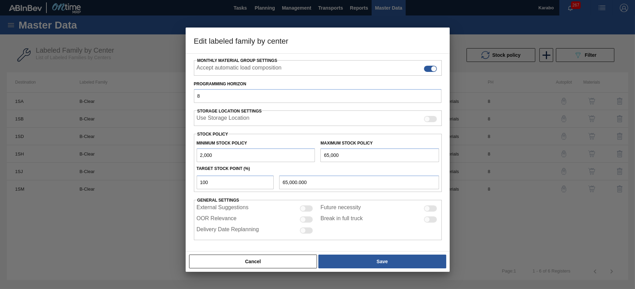
drag, startPoint x: 353, startPoint y: 155, endPoint x: 287, endPoint y: 156, distance: 65.3
click at [287, 156] on div "Minimum Stock Policy 2,000 Maximum Stock Policy 65,000" at bounding box center [318, 148] width 248 height 25
type input "1"
type input "1.000"
type input "10"
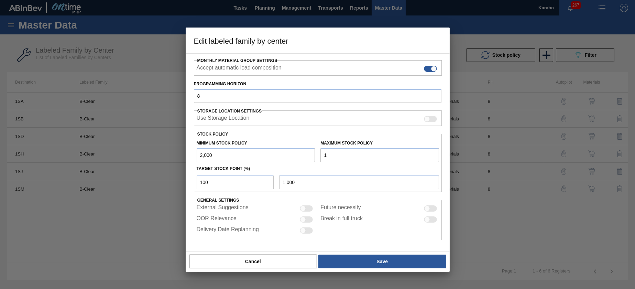
type input "10.000"
type input "100"
type input "100.000"
type input "1,000"
type input "1,000.000"
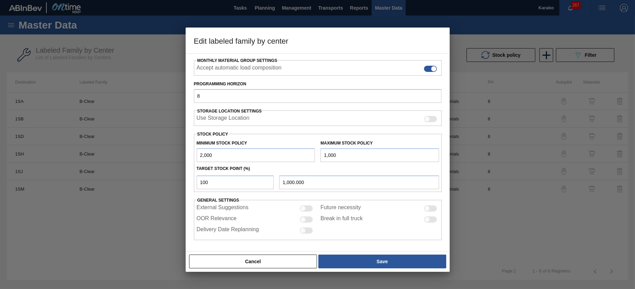
type input "1,000"
drag, startPoint x: 216, startPoint y: 152, endPoint x: 165, endPoint y: 160, distance: 51.4
click at [166, 161] on div "Edit labeled family by center Material Group Enzymes Family B-Clear Labeled Fam…" at bounding box center [317, 144] width 635 height 289
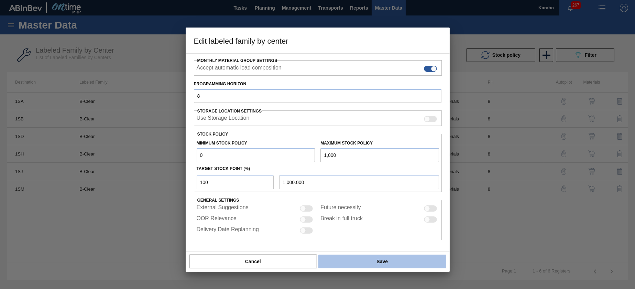
type input "0"
click at [332, 263] on button "Save" at bounding box center [382, 261] width 128 height 14
